Goal: Book appointment/travel/reservation

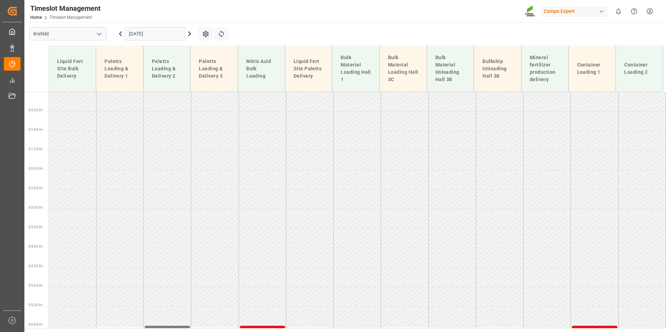
scroll to position [317, 0]
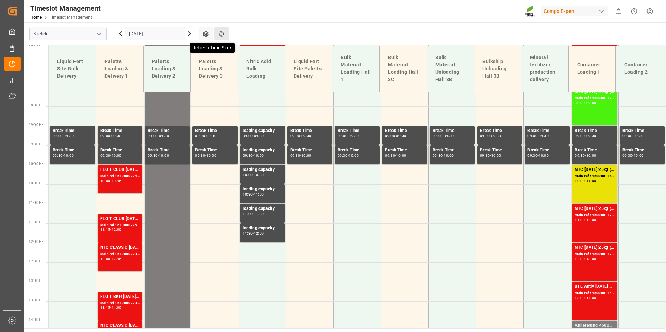
click at [218, 33] on icon at bounding box center [221, 33] width 7 height 7
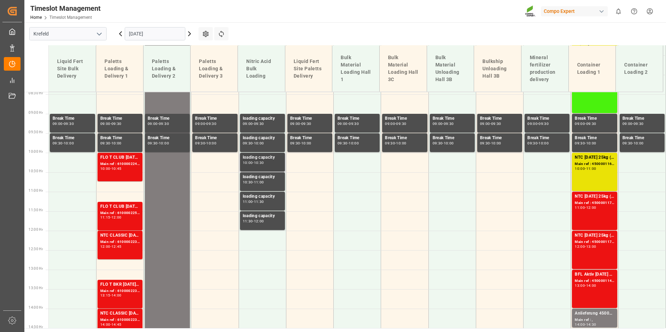
scroll to position [330, 0]
click at [134, 172] on div "FLO T CLUB [DATE] 25kg (x40) INT Main ref : 6100002243, 2000001679 10:00 - 10:45" at bounding box center [119, 167] width 39 height 26
click at [131, 209] on div "FLO T CLUB [DATE] 25kg (x40) INT" at bounding box center [119, 206] width 39 height 7
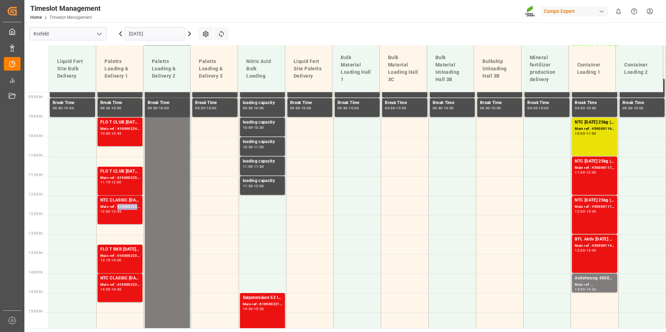
click at [129, 204] on div "Main ref : 6100002237, 2000001528" at bounding box center [119, 207] width 39 height 6
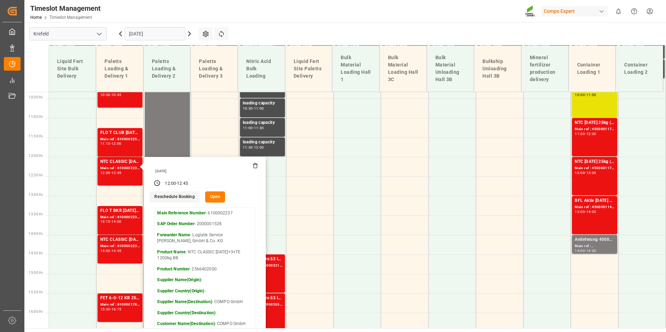
scroll to position [434, 0]
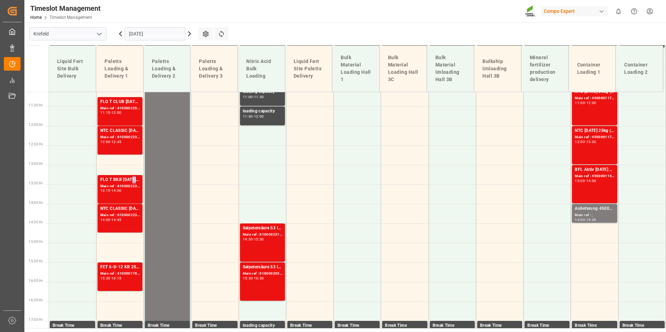
click at [130, 183] on div "FLO T BKR [DATE] 25kg (x40) D,ATBT SPORT [DATE] 25%UH 3M 25kg (x40) INTFLO T CL…" at bounding box center [119, 180] width 39 height 7
click at [125, 206] on div "NTC CLASSIC [DATE]+3+TE 1200kg BB" at bounding box center [119, 209] width 39 height 7
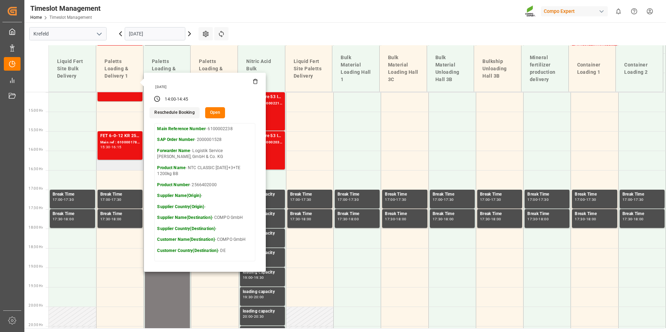
scroll to position [574, 0]
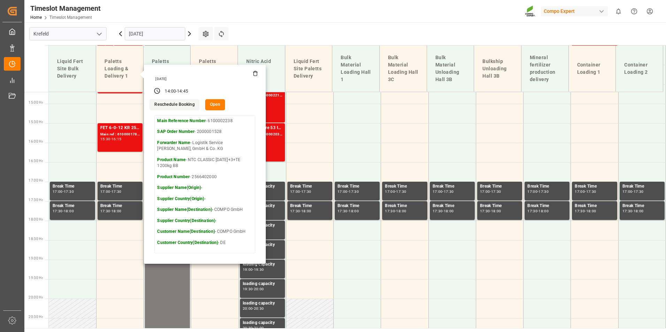
click at [167, 40] on div "[DATE]" at bounding box center [155, 33] width 87 height 23
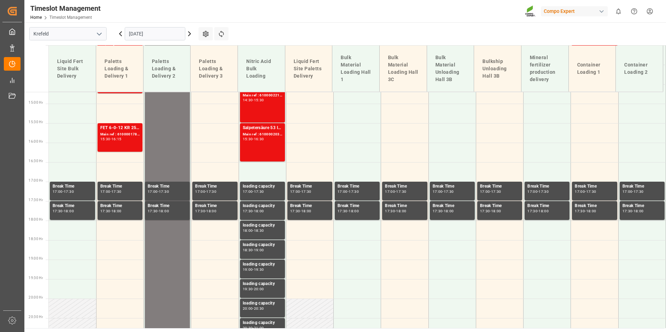
click at [167, 39] on input "[DATE]" at bounding box center [155, 33] width 61 height 13
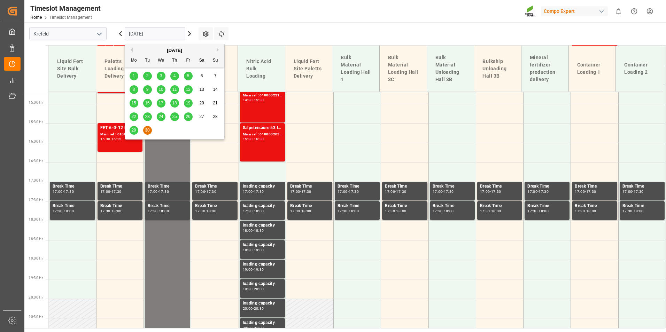
click at [218, 50] on button "Next Month" at bounding box center [219, 50] width 4 height 4
click at [159, 76] on div "1" at bounding box center [161, 76] width 9 height 8
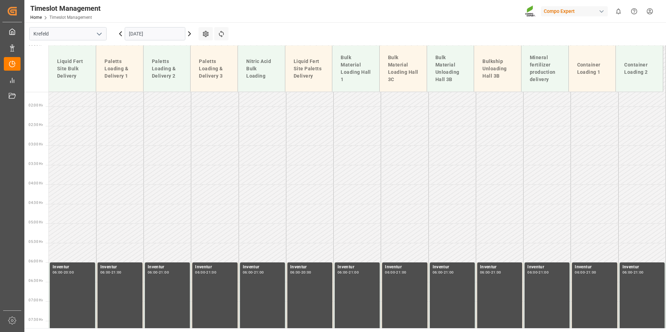
scroll to position [0, 0]
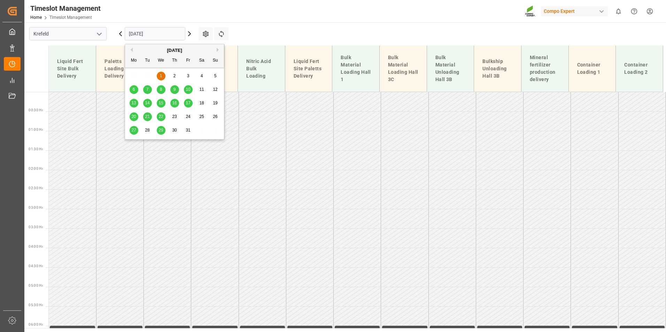
click at [159, 37] on input "[DATE]" at bounding box center [155, 33] width 61 height 13
click at [134, 49] on div "[DATE]" at bounding box center [174, 50] width 99 height 7
click at [133, 49] on div "[DATE]" at bounding box center [174, 50] width 99 height 7
click at [132, 49] on button "Previous Month" at bounding box center [131, 50] width 4 height 4
click at [148, 128] on span "30" at bounding box center [147, 130] width 5 height 5
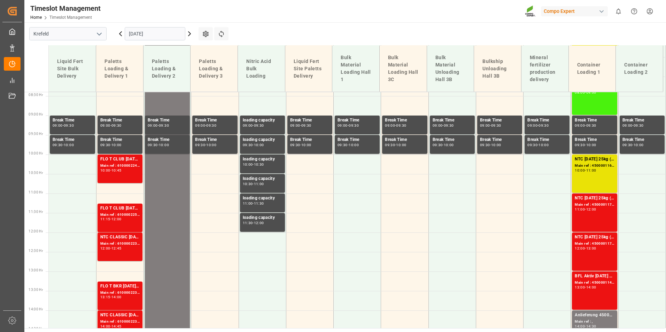
scroll to position [330, 0]
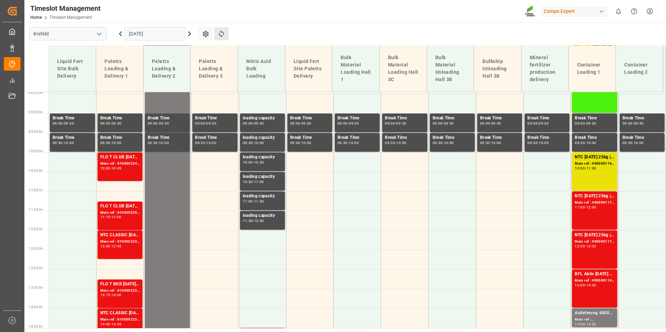
click at [226, 35] on button "Refresh Time Slots" at bounding box center [221, 33] width 14 height 13
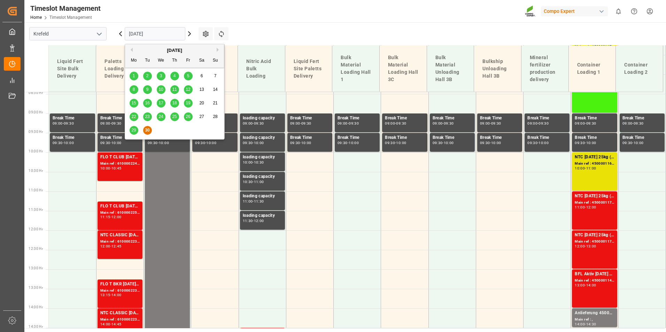
click at [143, 30] on input "[DATE]" at bounding box center [155, 33] width 61 height 13
click at [149, 131] on span "30" at bounding box center [147, 130] width 5 height 5
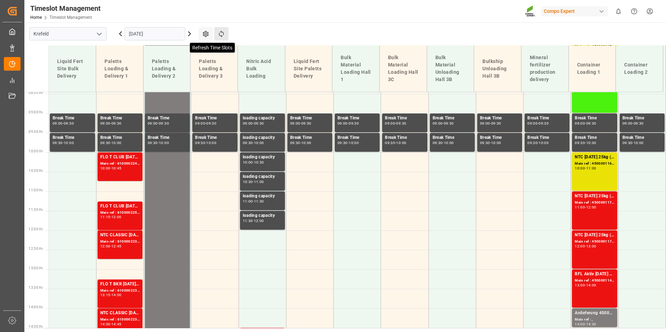
click at [221, 32] on icon at bounding box center [221, 34] width 5 height 7
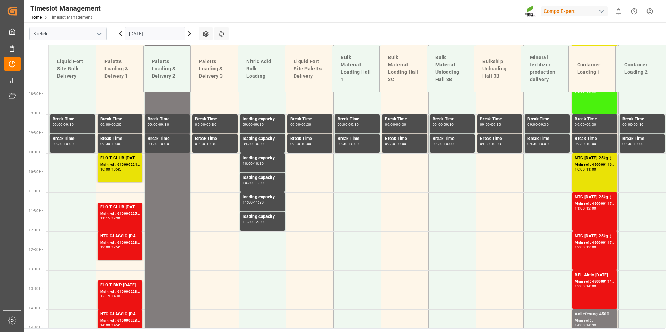
scroll to position [369, 0]
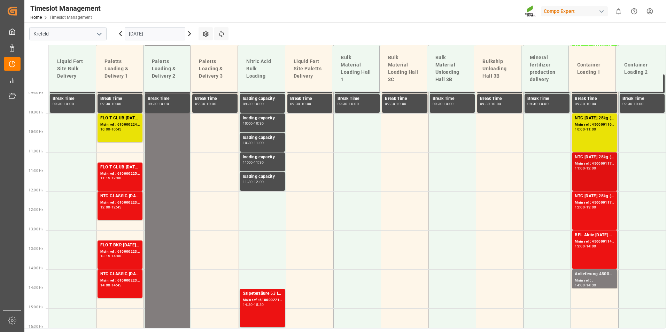
click at [582, 170] on div "11:00 - 12:00" at bounding box center [594, 169] width 39 height 4
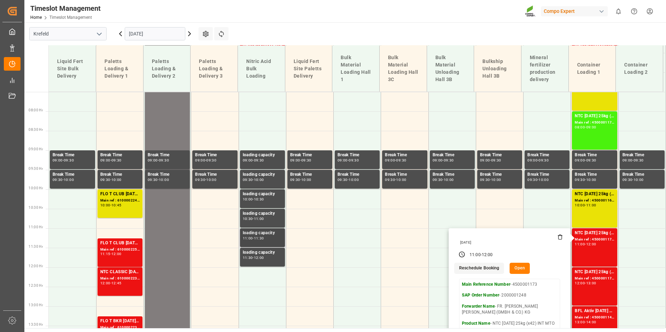
scroll to position [194, 0]
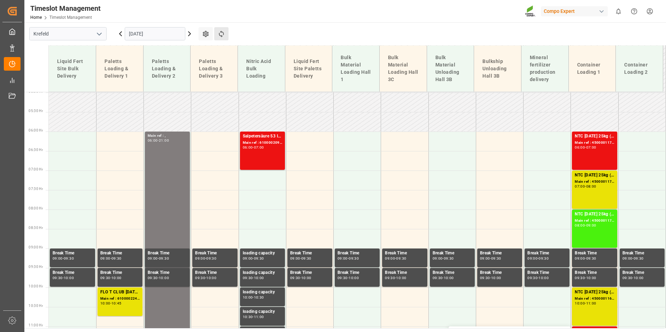
click at [218, 38] on button "Refresh Time Slots" at bounding box center [221, 33] width 14 height 13
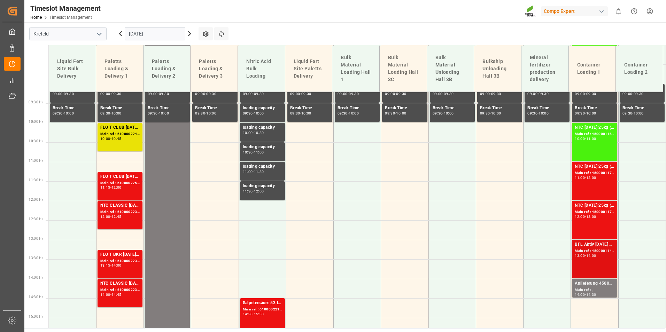
scroll to position [233, 0]
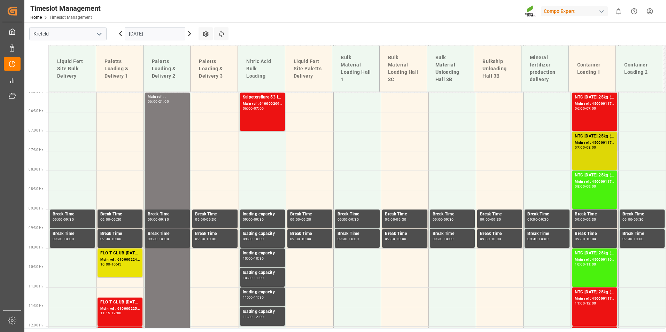
click at [609, 158] on div "NTC [DATE] 25kg (x42) INT MTO Main ref : 4500001171, 2000001248 07:00 - 08:00" at bounding box center [594, 151] width 39 height 36
click at [597, 153] on div "NTC [DATE] 25kg (x42) INT MTO Main ref : 4500001171, 2000001248 07:00 - 08:00" at bounding box center [594, 151] width 39 height 36
click at [223, 36] on icon at bounding box center [221, 33] width 7 height 7
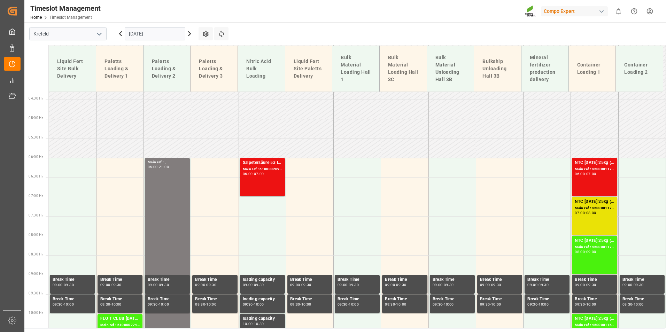
scroll to position [164, 0]
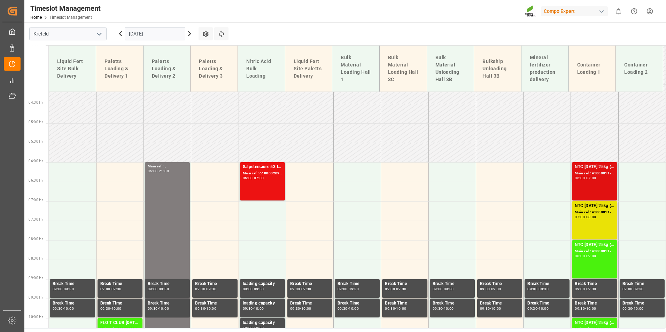
click at [600, 176] on div "Main ref : 4500001174, 2000001248" at bounding box center [594, 174] width 39 height 6
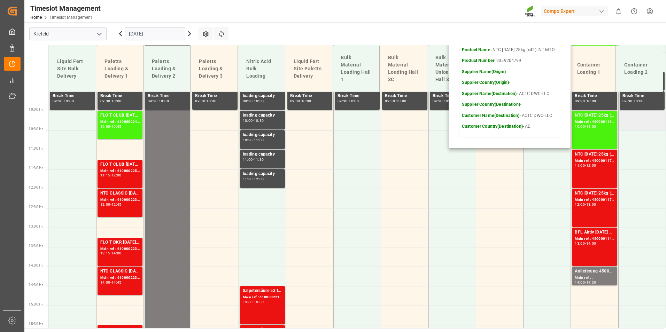
scroll to position [373, 0]
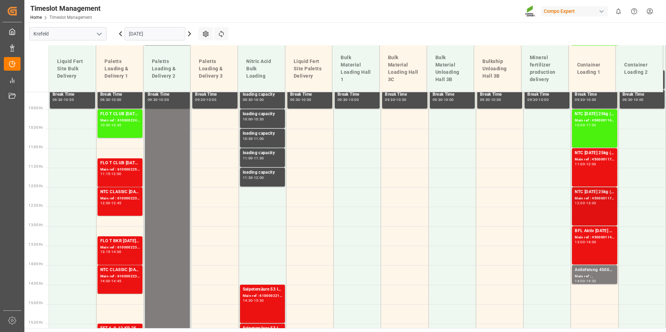
click at [587, 191] on div "NTC [DATE] 25kg (x42) INT MTO" at bounding box center [594, 192] width 39 height 7
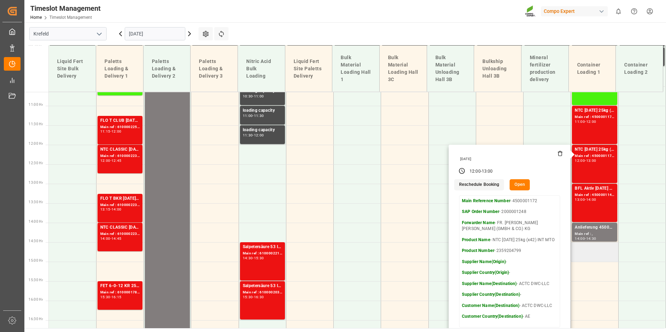
scroll to position [477, 0]
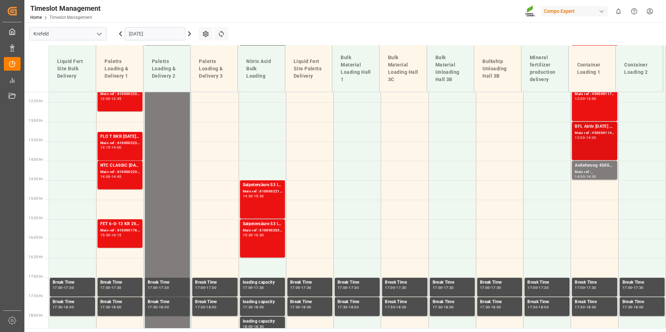
click at [600, 144] on div "BFL Aktiv [DATE] SL 200L (x4) DEBFL Aktiv [DATE] SL 200L (x4) DE;BFL Ca SL 200L…" at bounding box center [594, 141] width 39 height 36
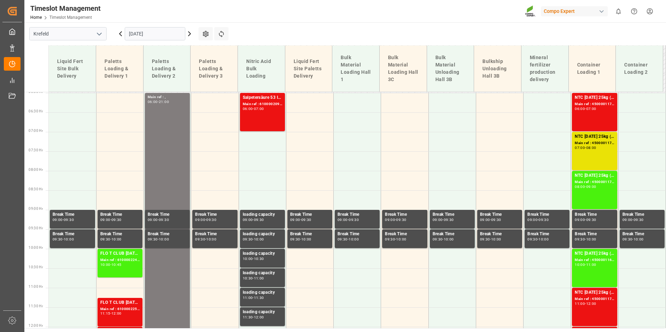
scroll to position [233, 0]
click at [215, 37] on button "Refresh Time Slots" at bounding box center [221, 33] width 14 height 13
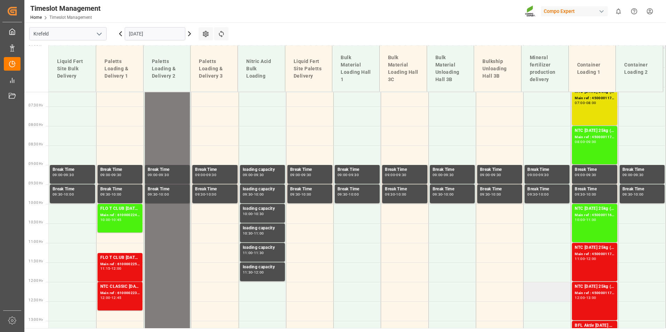
scroll to position [268, 0]
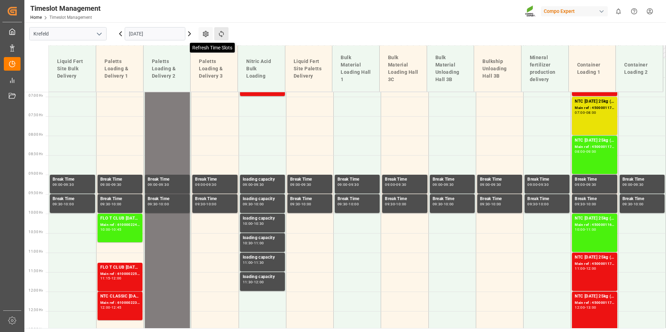
click at [221, 37] on icon at bounding box center [221, 34] width 5 height 7
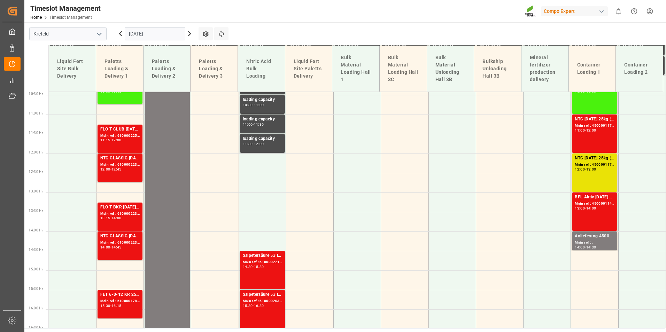
scroll to position [408, 0]
